Goal: Task Accomplishment & Management: Use online tool/utility

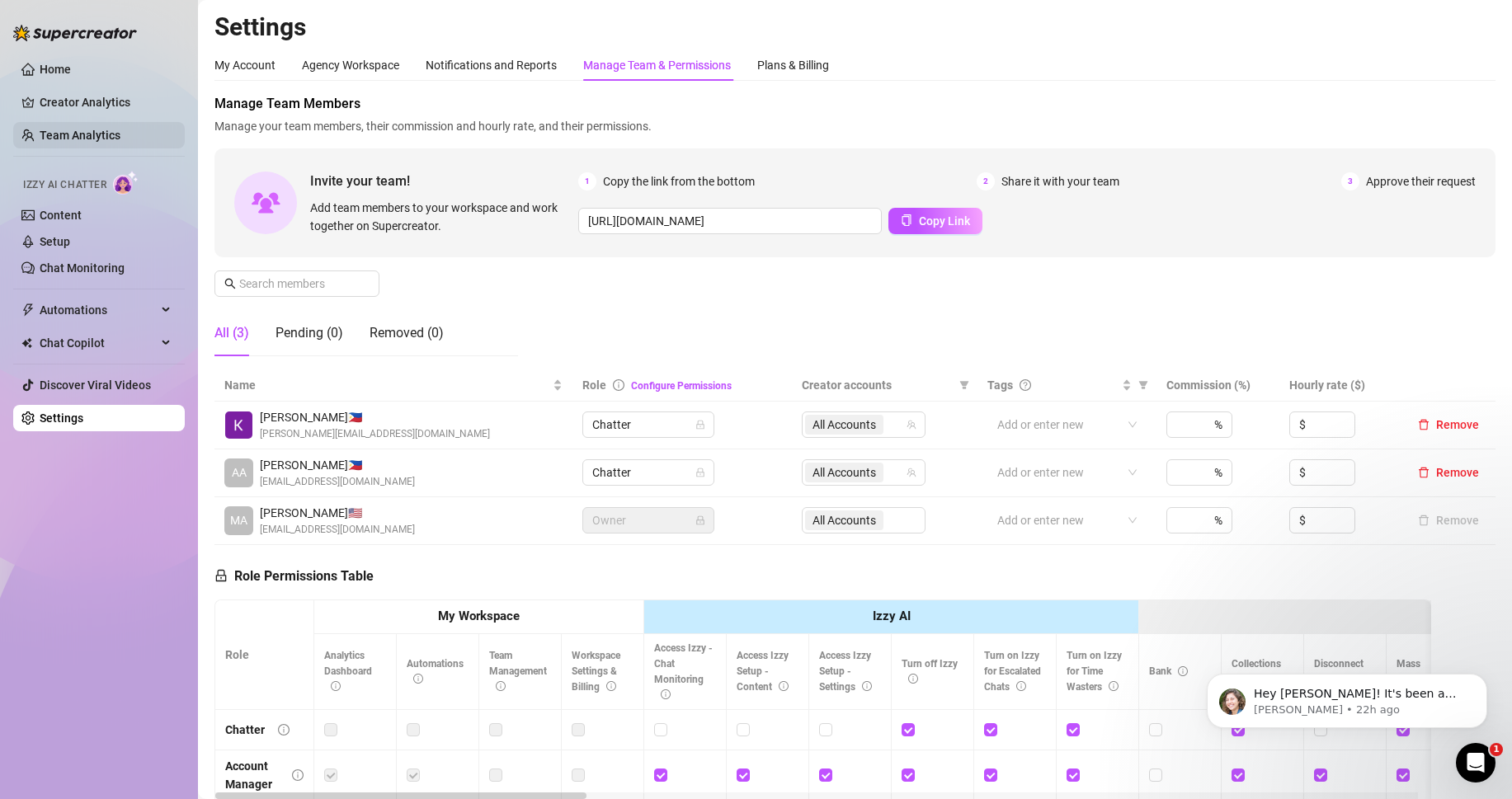
click at [79, 139] on link "Team Analytics" at bounding box center [79, 135] width 81 height 13
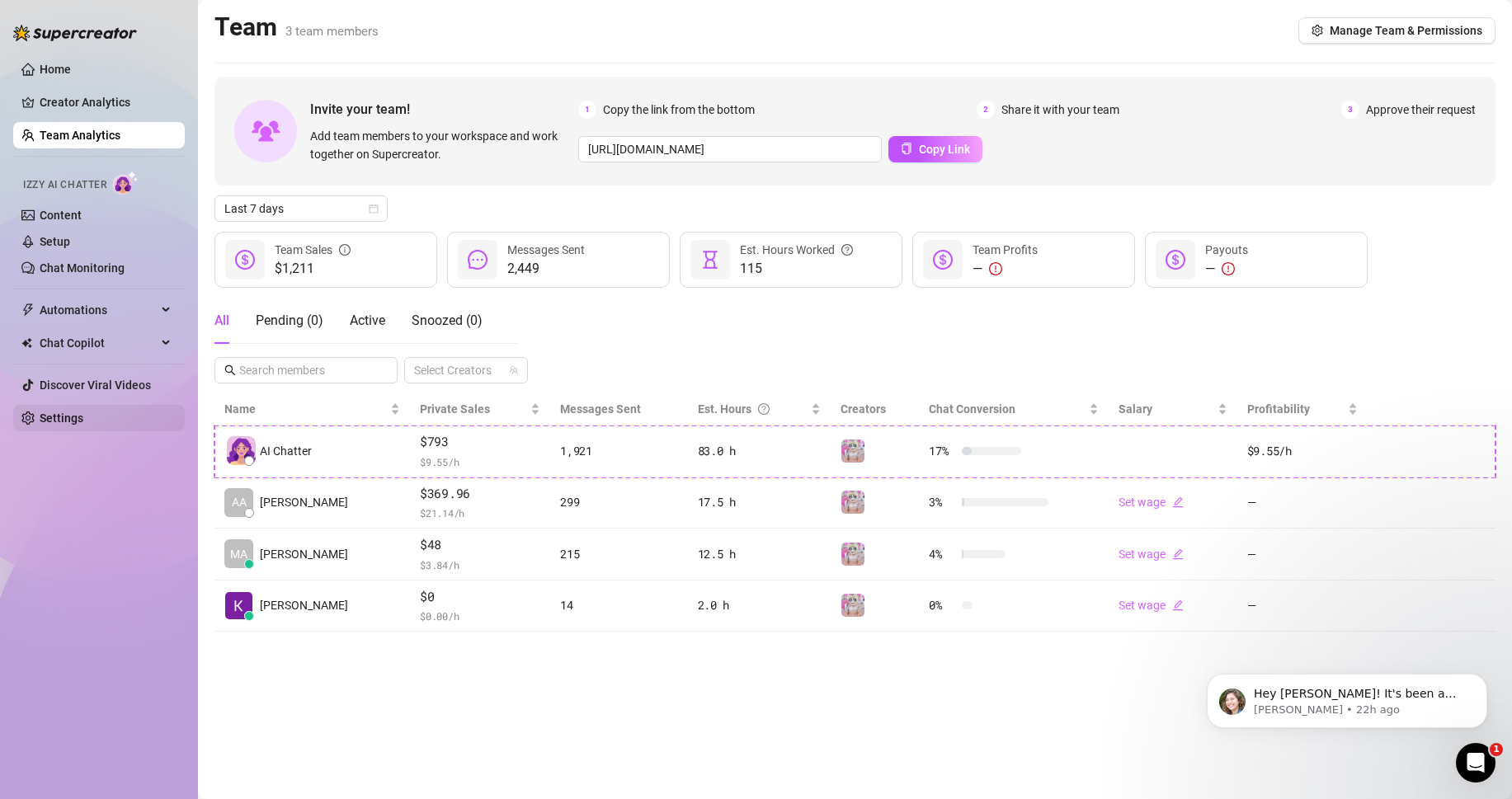
click at [83, 424] on link "Settings" at bounding box center [61, 417] width 44 height 13
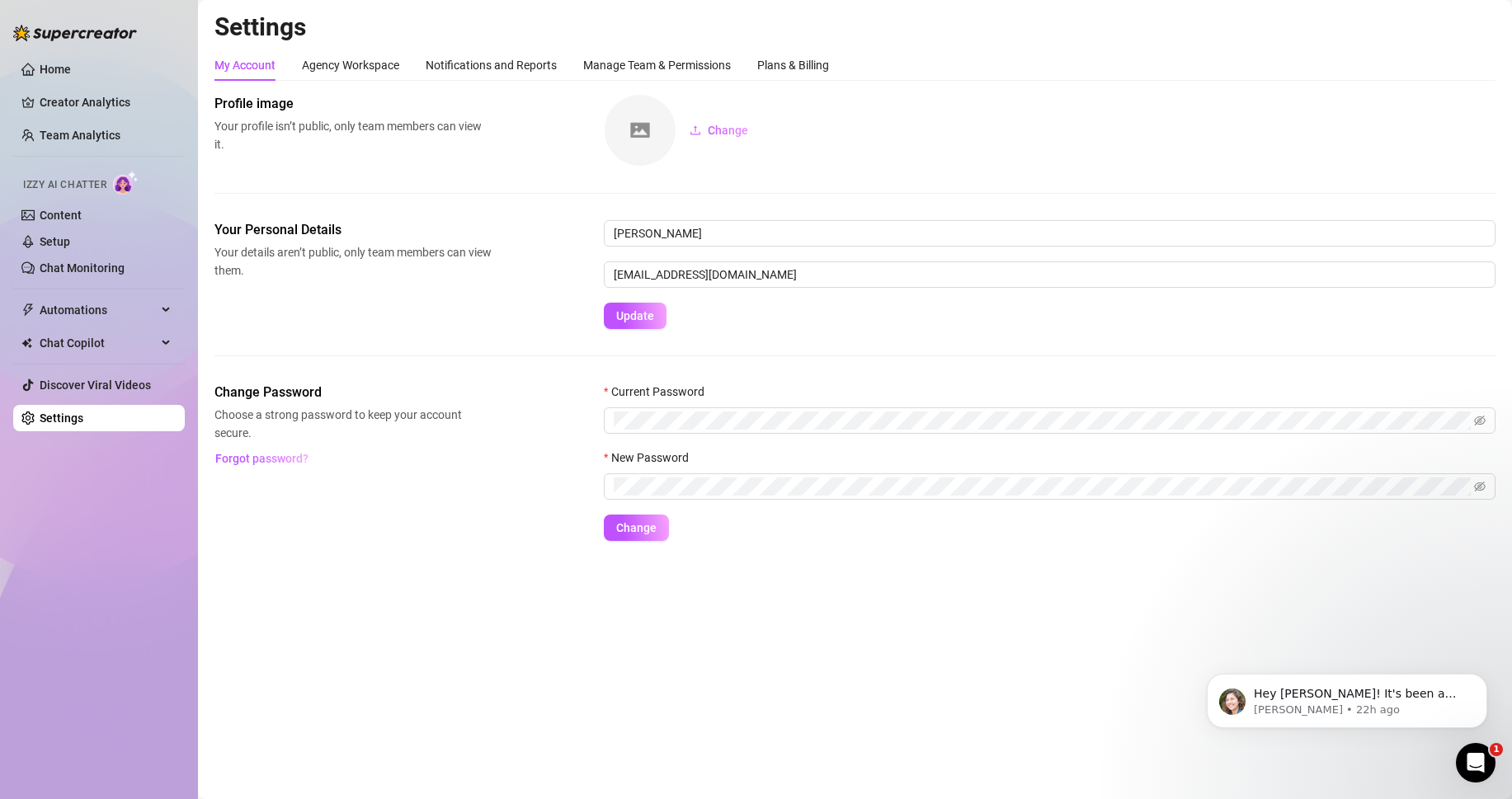
click at [799, 46] on div "Settings My Account Agency Workspace Notifications and Reports Manage Team & Pe…" at bounding box center [855, 286] width 1281 height 549
click at [806, 70] on div "Plans & Billing" at bounding box center [793, 65] width 71 height 18
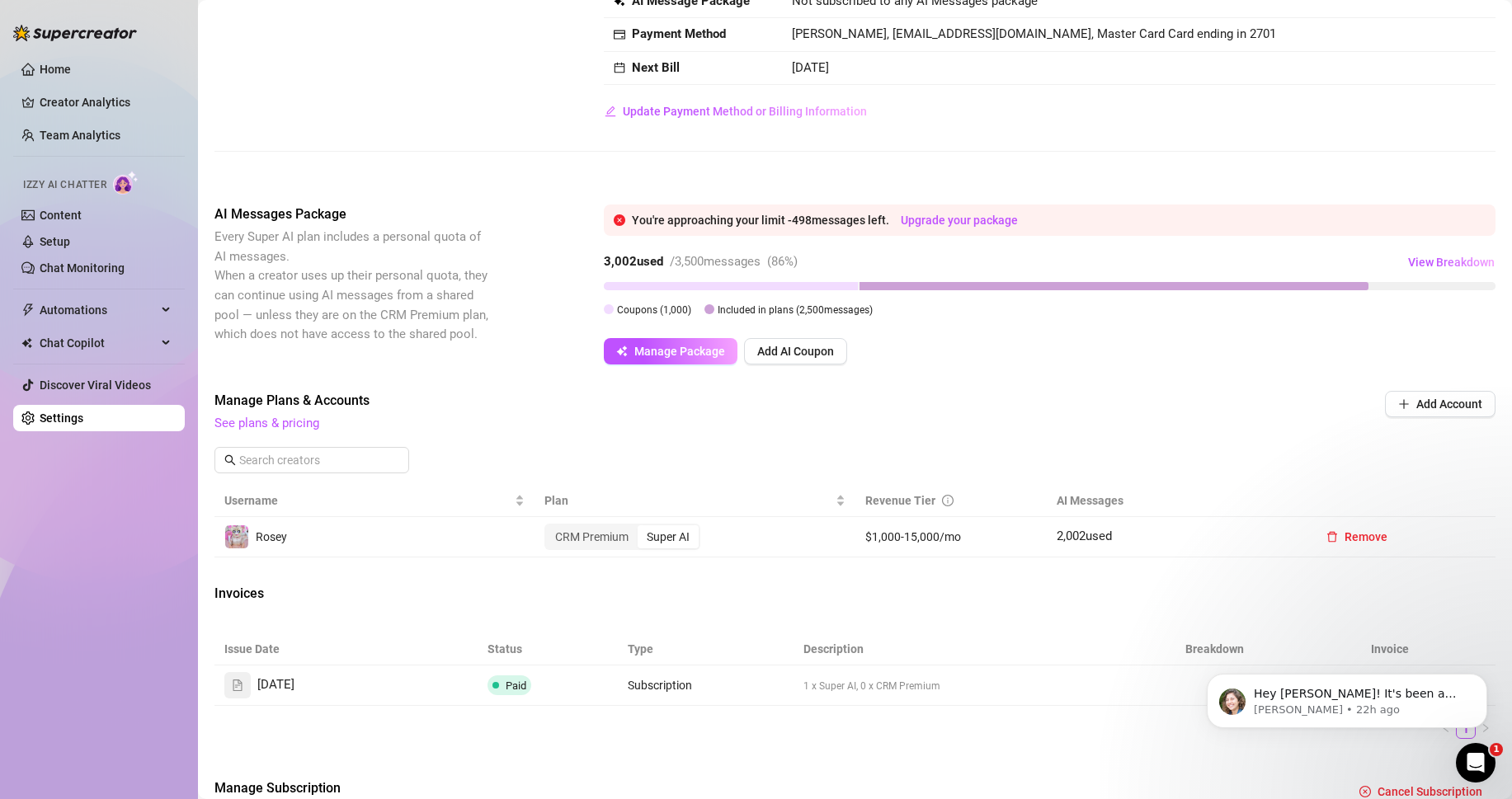
scroll to position [165, 0]
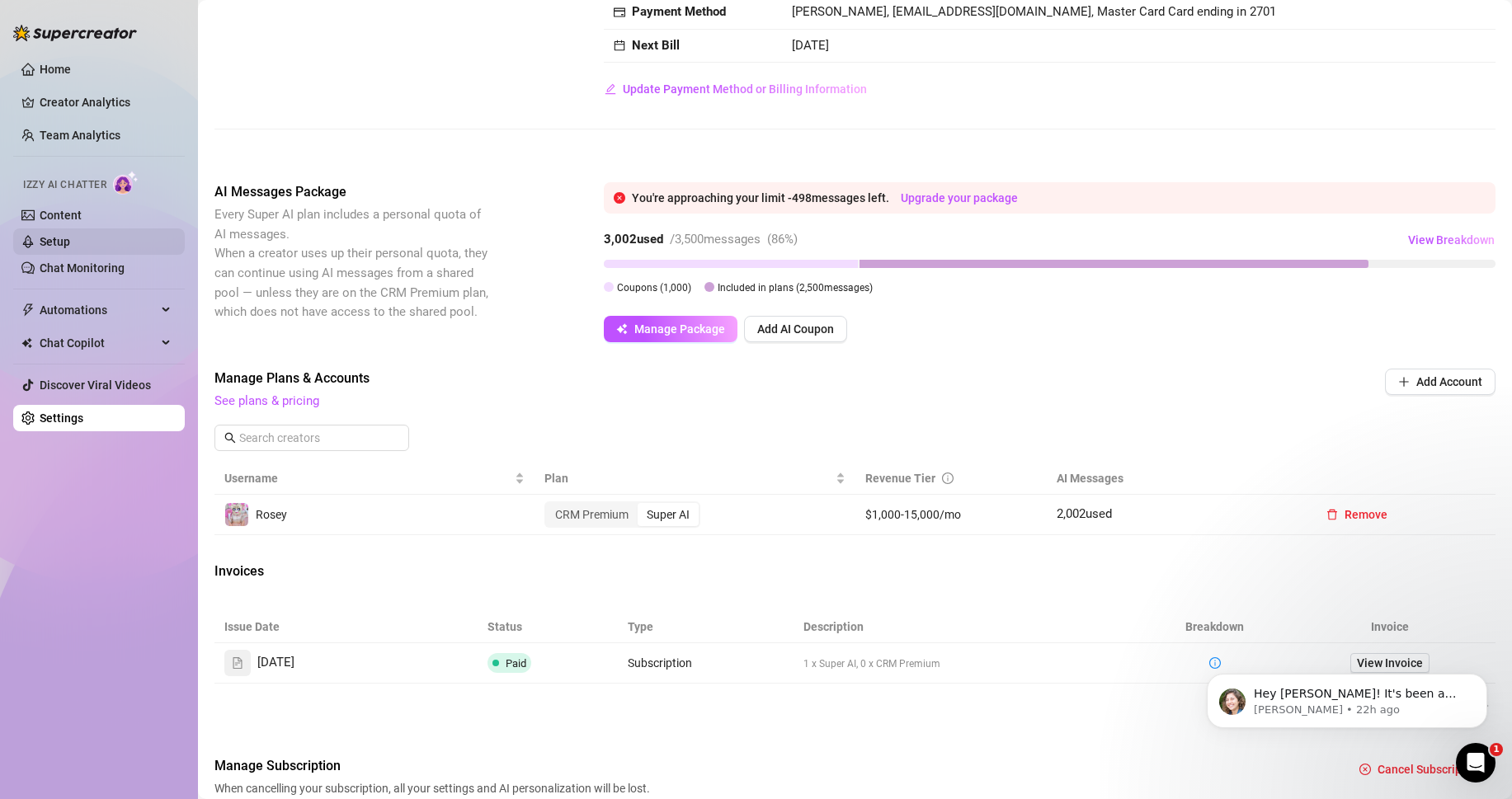
click at [70, 248] on link "Setup" at bounding box center [54, 241] width 30 height 13
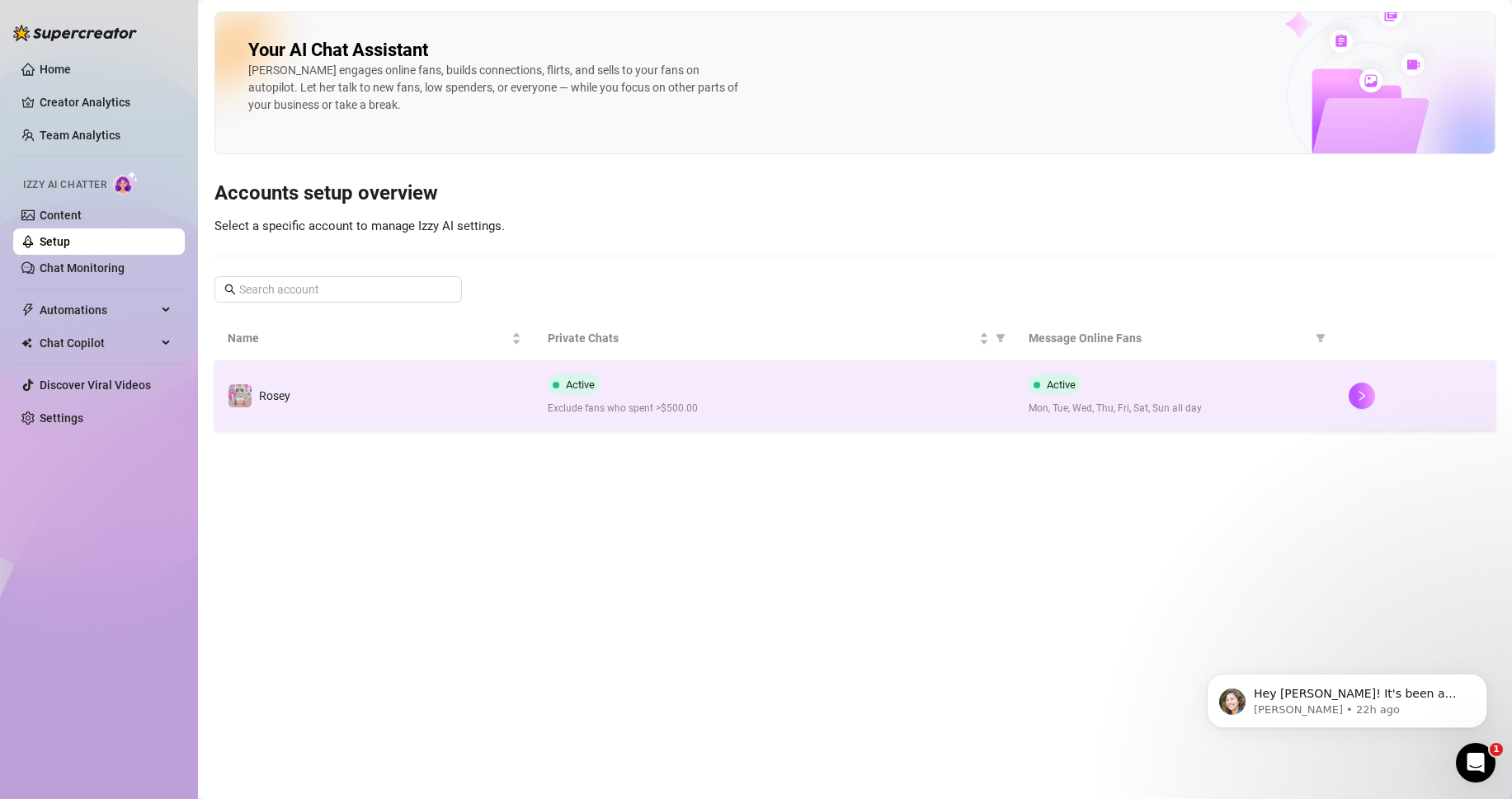
click at [636, 409] on span "Exclude fans who spent >$500.00" at bounding box center [774, 408] width 453 height 16
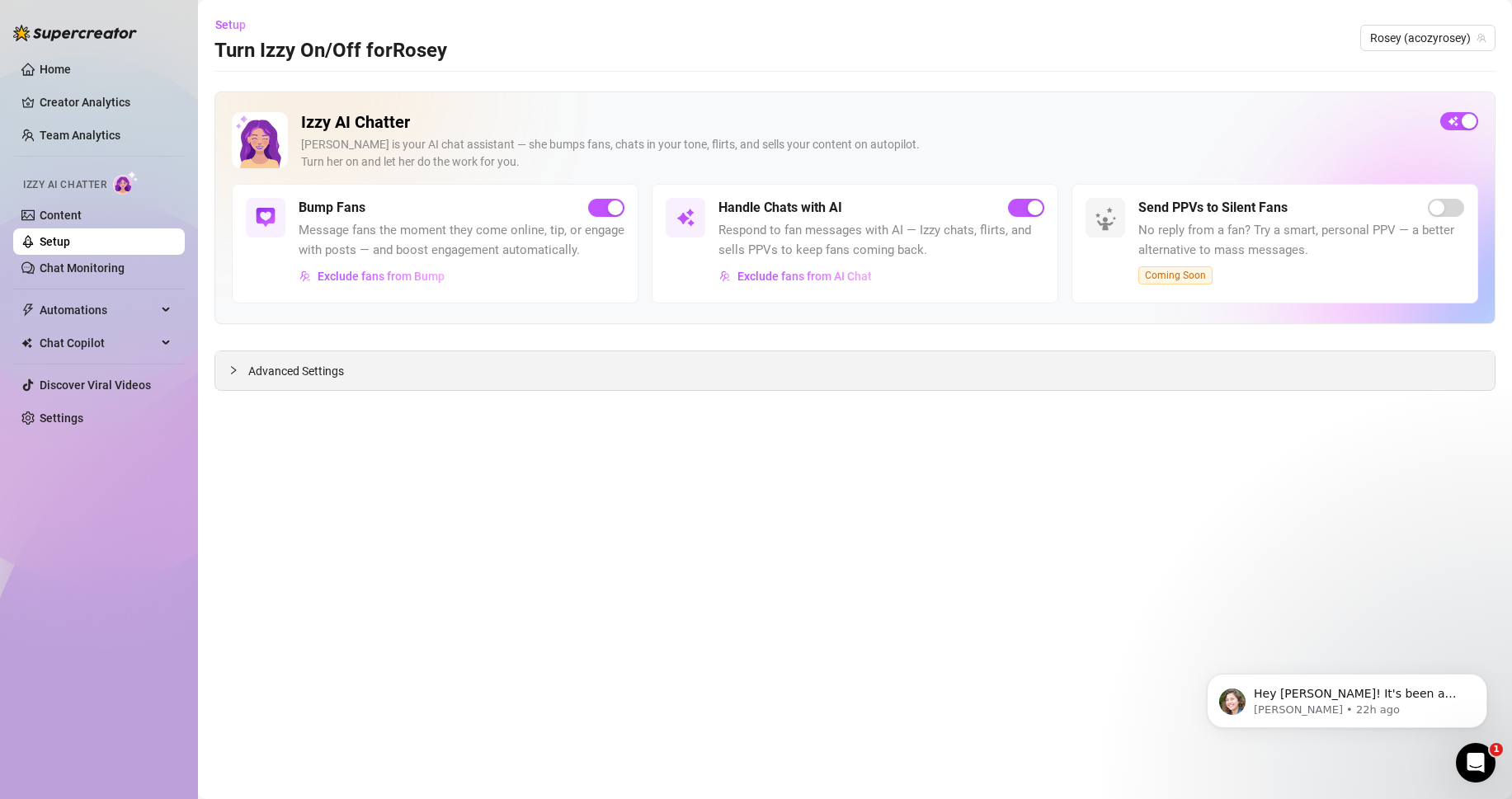
click at [339, 388] on div "Advanced Settings" at bounding box center [855, 370] width 1279 height 38
click at [287, 375] on span "Advanced Settings" at bounding box center [295, 371] width 95 height 18
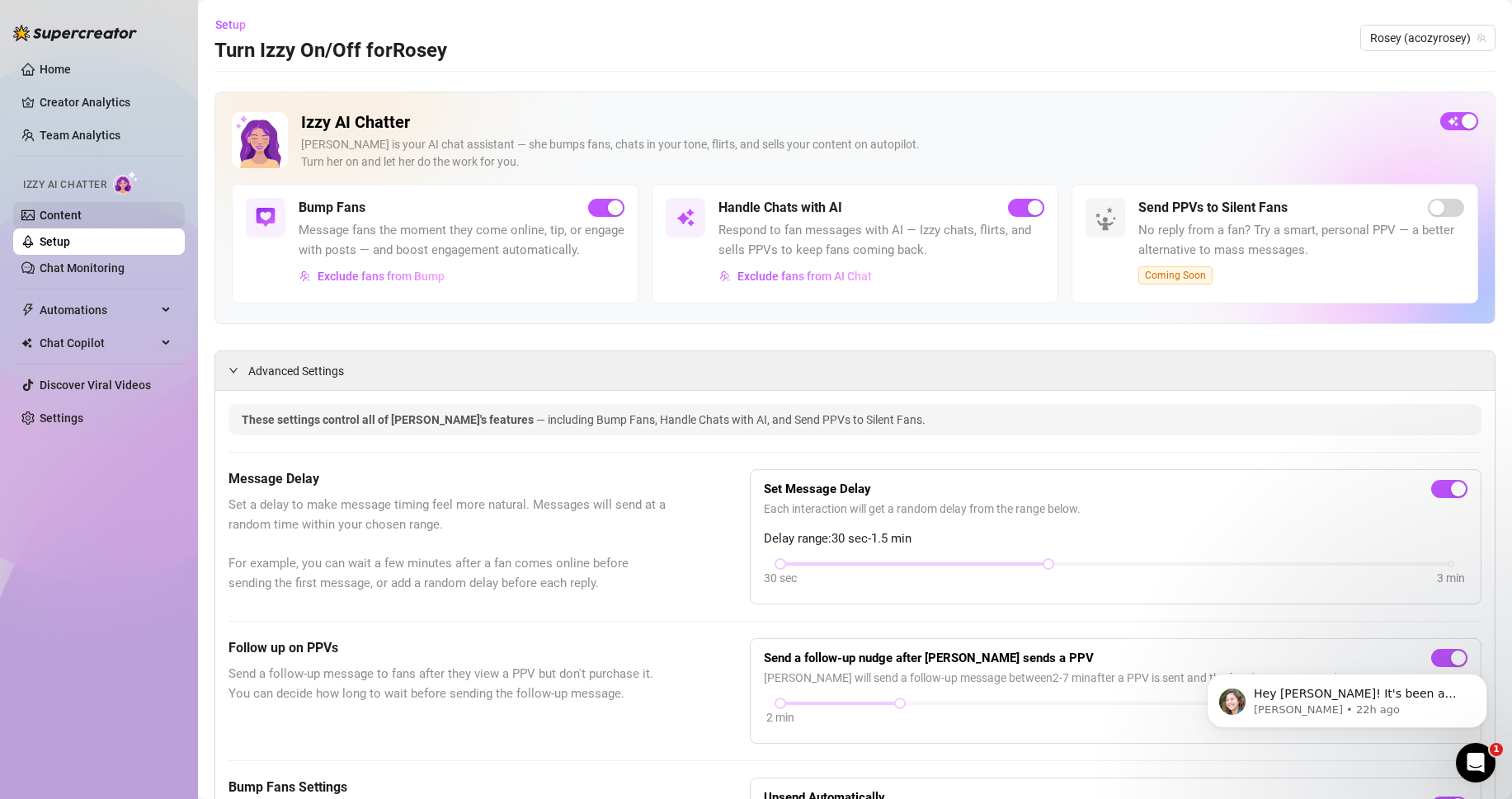
click at [70, 222] on link "Content" at bounding box center [60, 215] width 42 height 13
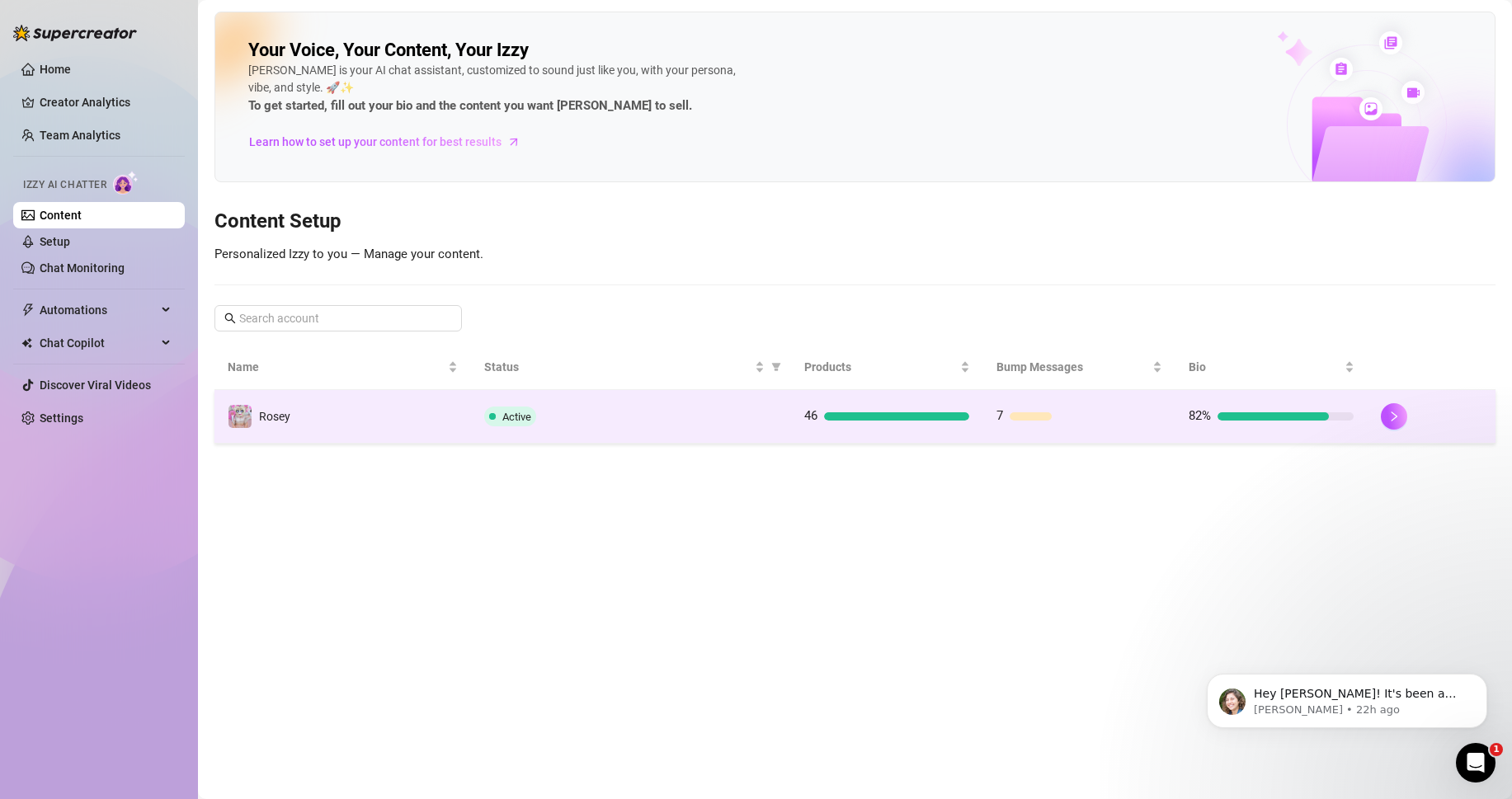
click at [930, 430] on td "46" at bounding box center [887, 416] width 192 height 54
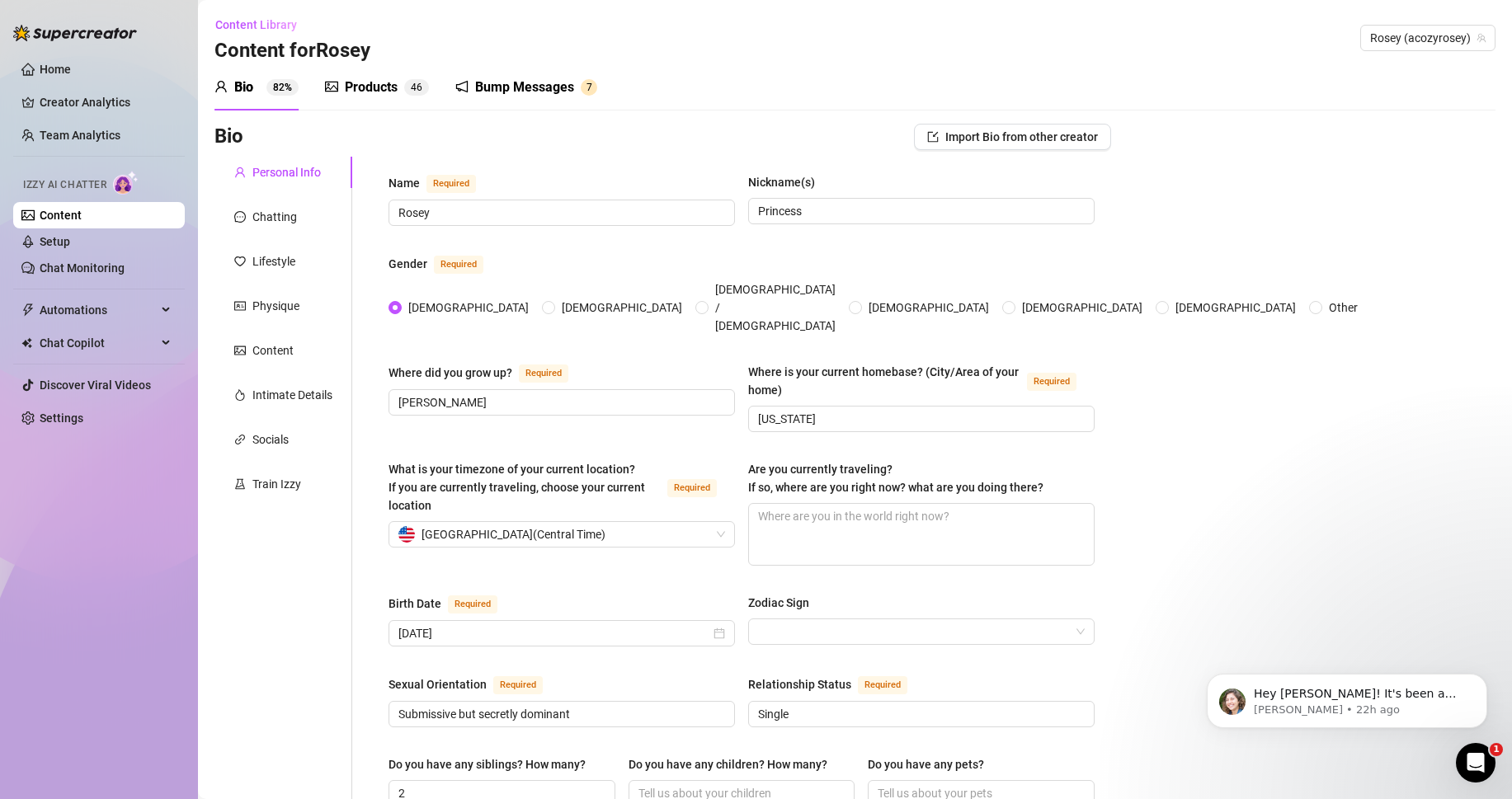
click at [350, 97] on div "Products 4 6" at bounding box center [376, 87] width 103 height 46
